Goal: Find specific page/section: Find specific page/section

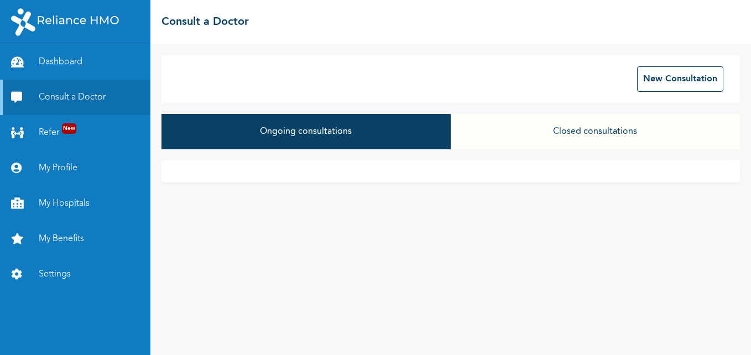
click at [55, 62] on link "Dashboard" at bounding box center [75, 61] width 151 height 35
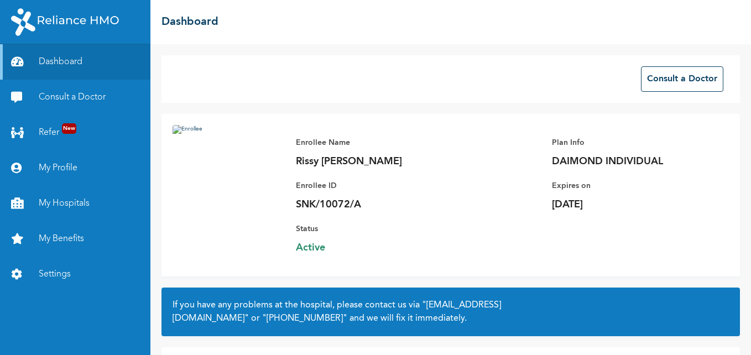
click at [192, 127] on img at bounding box center [229, 191] width 112 height 133
click at [190, 157] on img at bounding box center [229, 191] width 112 height 133
click at [61, 94] on link "Consult a Doctor" at bounding box center [75, 97] width 151 height 35
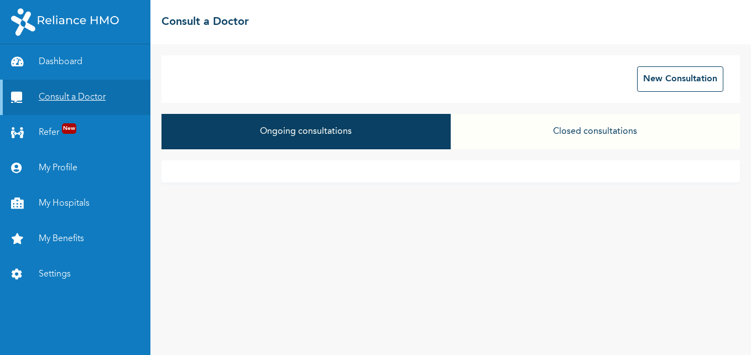
click at [71, 98] on link "Consult a Doctor" at bounding box center [75, 97] width 151 height 35
click at [62, 67] on link "Dashboard" at bounding box center [75, 61] width 151 height 35
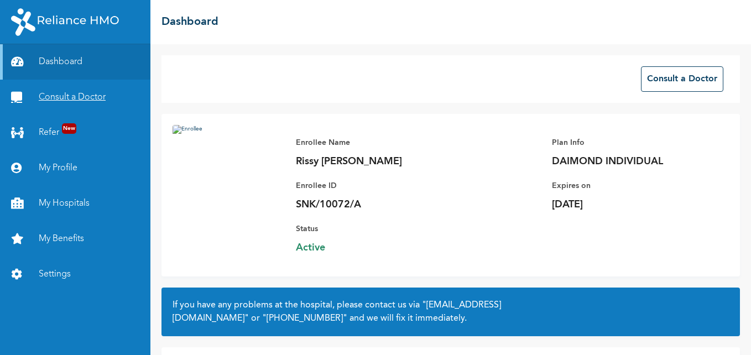
click at [66, 95] on link "Consult a Doctor" at bounding box center [75, 97] width 151 height 35
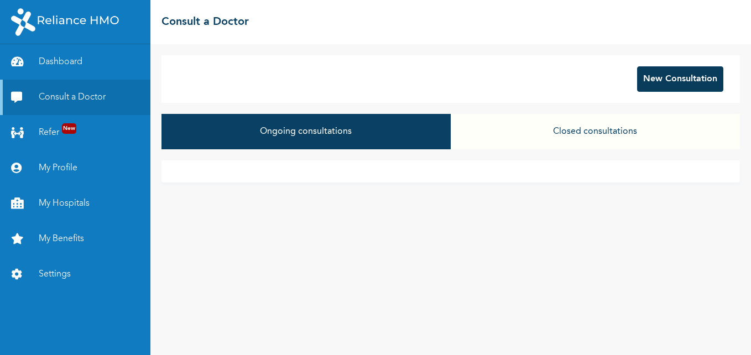
click at [667, 85] on button "New Consultation" at bounding box center [680, 78] width 86 height 25
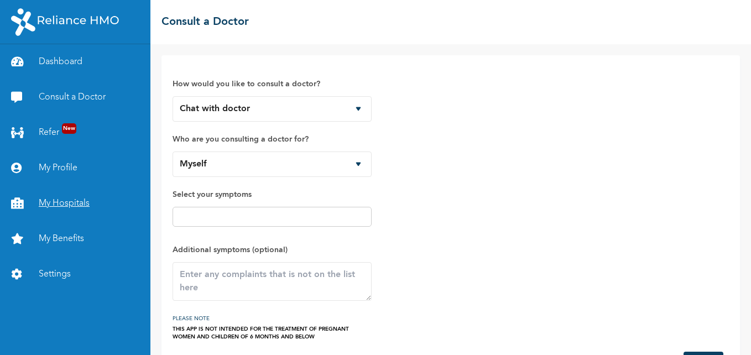
click at [60, 203] on link "My Hospitals" at bounding box center [75, 203] width 151 height 35
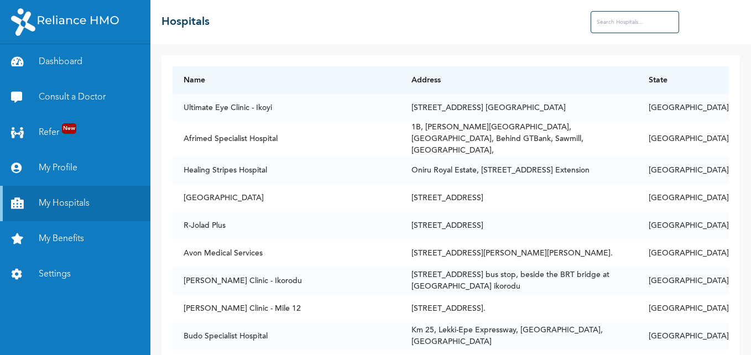
click at [624, 22] on input "text" at bounding box center [635, 22] width 89 height 22
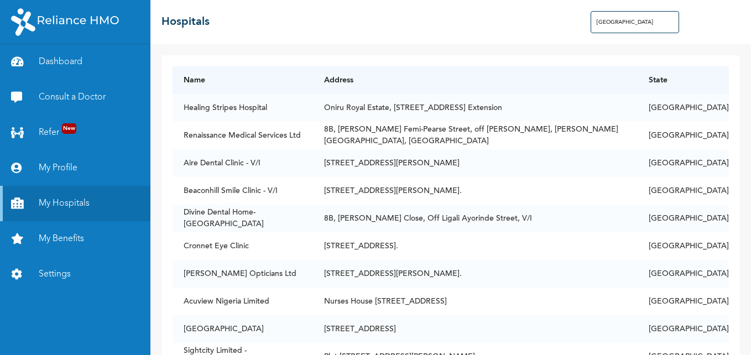
drag, startPoint x: 634, startPoint y: 19, endPoint x: 547, endPoint y: 14, distance: 86.5
click at [547, 14] on div "☰ Hospitals [GEOGRAPHIC_DATA]" at bounding box center [451, 22] width 601 height 44
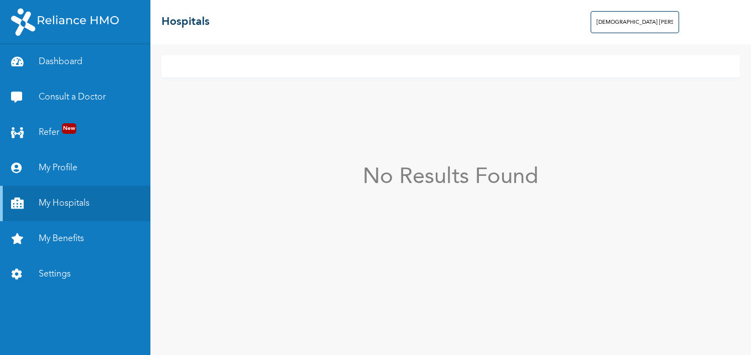
drag, startPoint x: 639, startPoint y: 18, endPoint x: 572, endPoint y: 16, distance: 67.0
click at [572, 16] on div "☰ Hospitals [PERSON_NAME] [PERSON_NAME]" at bounding box center [451, 22] width 601 height 44
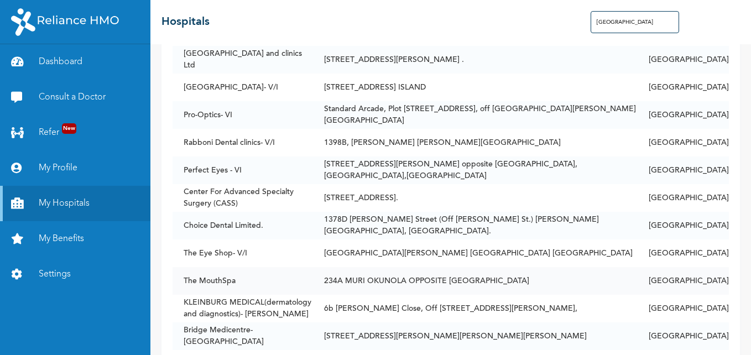
scroll to position [609, 0]
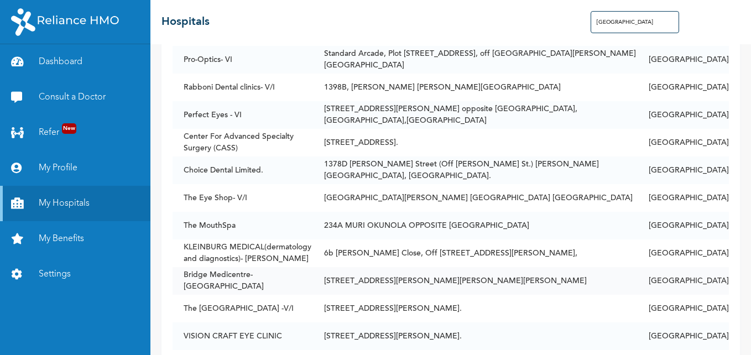
type input "[GEOGRAPHIC_DATA]"
click at [486, 277] on td "[STREET_ADDRESS][PERSON_NAME][PERSON_NAME][PERSON_NAME]" at bounding box center [475, 281] width 325 height 28
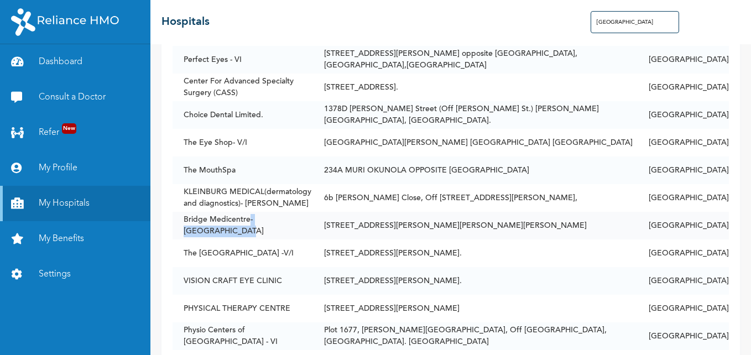
drag, startPoint x: 249, startPoint y: 216, endPoint x: 310, endPoint y: 217, distance: 61.4
click at [310, 217] on td "Bridge Medicentre- [GEOGRAPHIC_DATA]" at bounding box center [243, 226] width 141 height 28
drag, startPoint x: 183, startPoint y: 220, endPoint x: 248, endPoint y: 227, distance: 65.1
click at [248, 227] on td "Bridge Medicentre- [GEOGRAPHIC_DATA]" at bounding box center [243, 226] width 141 height 28
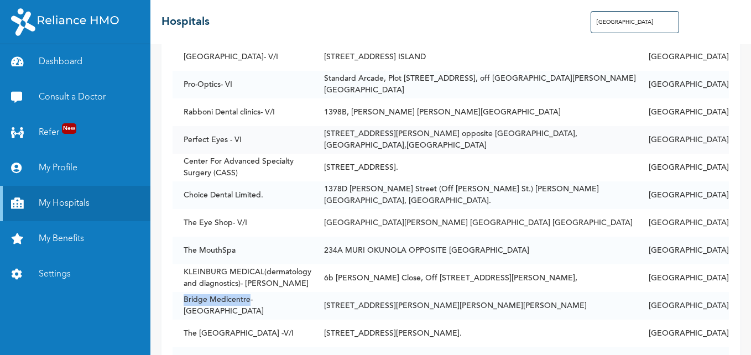
scroll to position [461, 0]
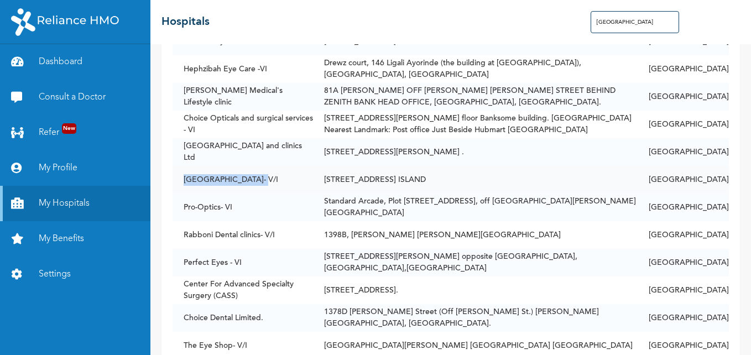
drag, startPoint x: 183, startPoint y: 172, endPoint x: 248, endPoint y: 179, distance: 66.2
click at [248, 179] on td "[GEOGRAPHIC_DATA]- V/I" at bounding box center [243, 180] width 141 height 28
drag, startPoint x: 248, startPoint y: 179, endPoint x: 238, endPoint y: 175, distance: 11.2
